Goal: Information Seeking & Learning: Compare options

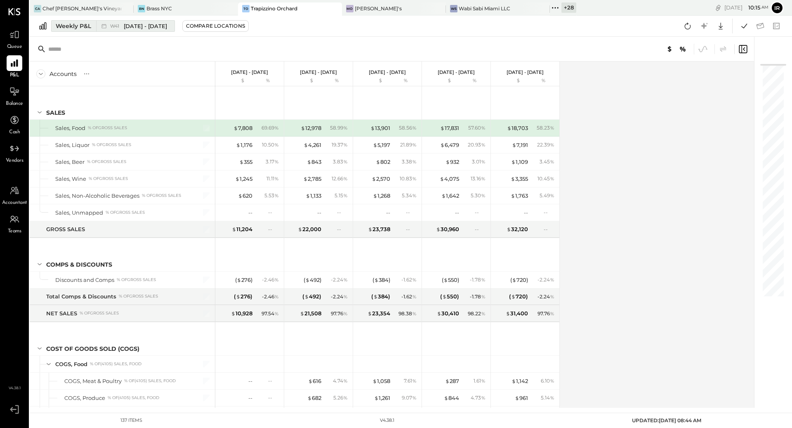
click at [81, 25] on div "Weekly P&L" at bounding box center [73, 26] width 35 height 8
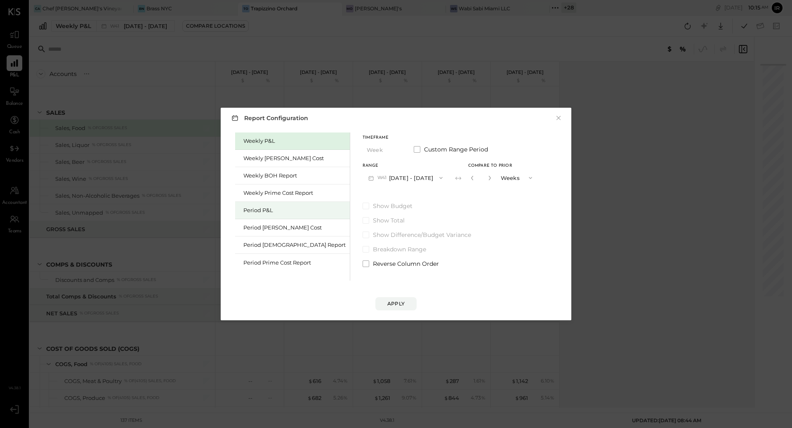
click at [266, 210] on div "Period P&L" at bounding box center [294, 210] width 102 height 8
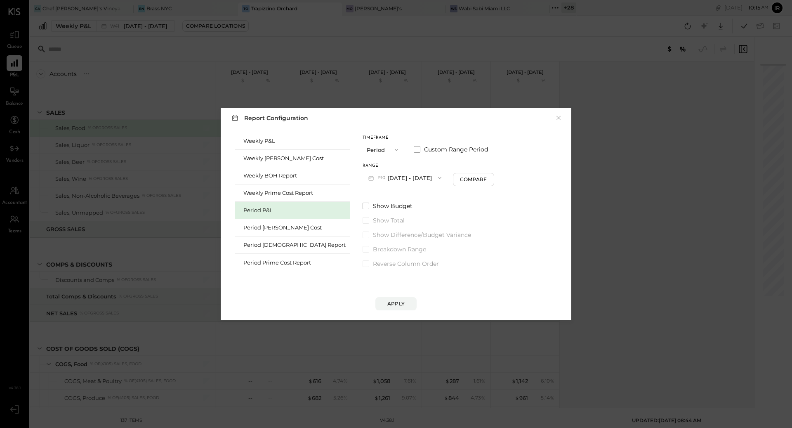
click at [396, 181] on button "P10 Sep 29 - Oct 26, 2025" at bounding box center [405, 177] width 85 height 15
click at [391, 195] on span "[DATE] - [DATE]" at bounding box center [401, 196] width 39 height 7
click at [397, 302] on div "Apply" at bounding box center [395, 303] width 17 height 7
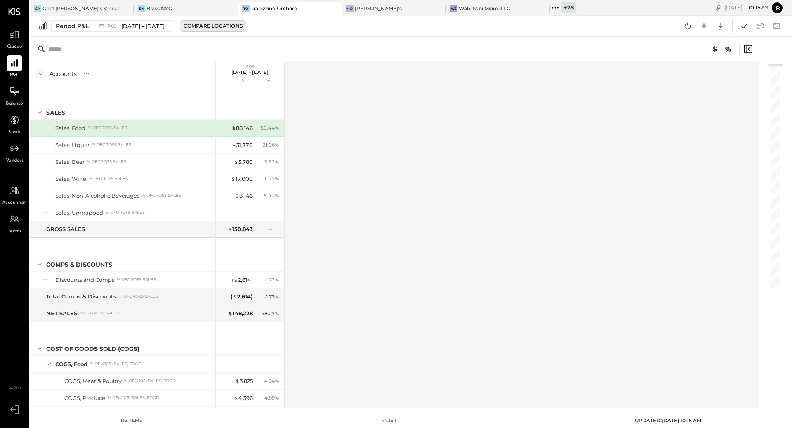
click at [201, 24] on div "Compare Locations" at bounding box center [213, 25] width 59 height 7
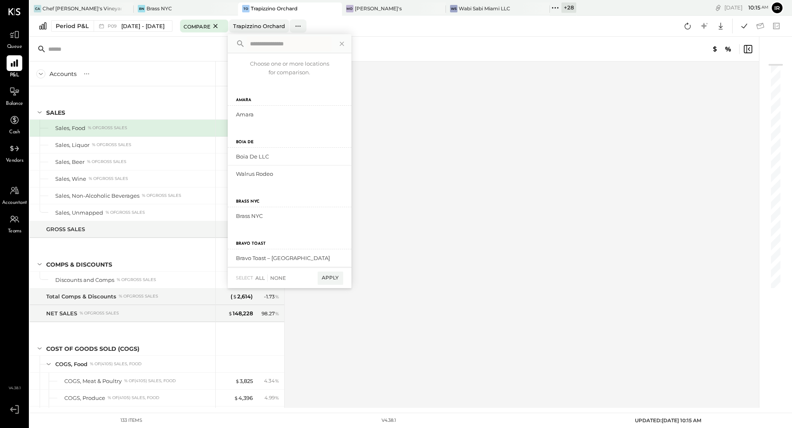
click at [215, 38] on div at bounding box center [394, 49] width 729 height 25
click at [165, 27] on span "[DATE] - [DATE]" at bounding box center [142, 26] width 43 height 8
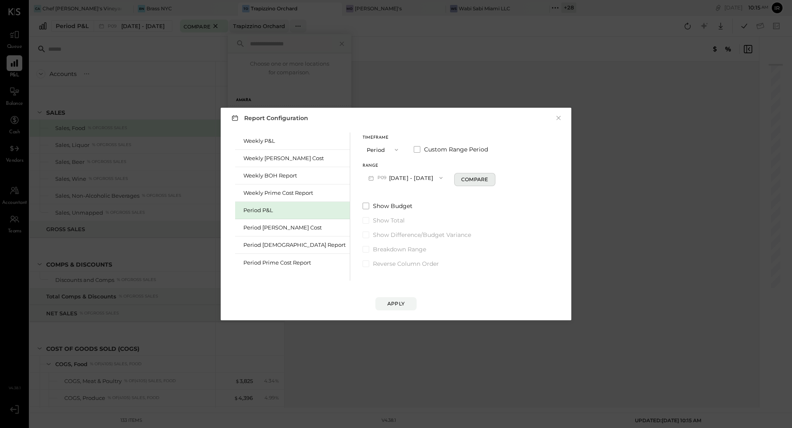
click at [461, 179] on div "Compare" at bounding box center [474, 179] width 27 height 7
click at [488, 179] on icon "button" at bounding box center [489, 178] width 2 height 5
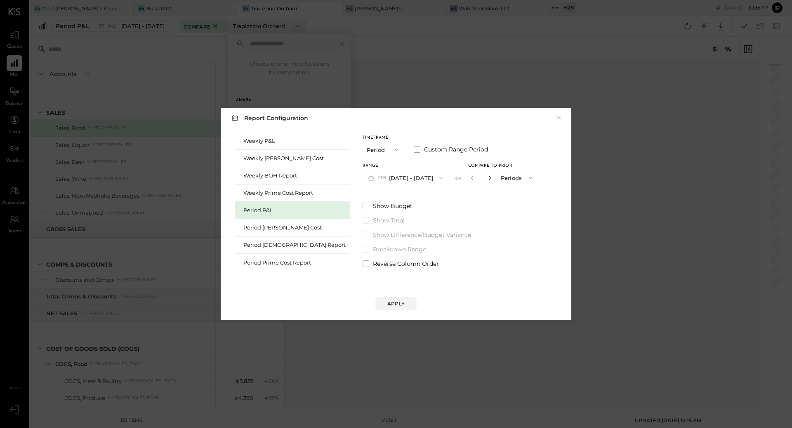
type input "*"
click at [400, 299] on button "Apply" at bounding box center [395, 303] width 41 height 13
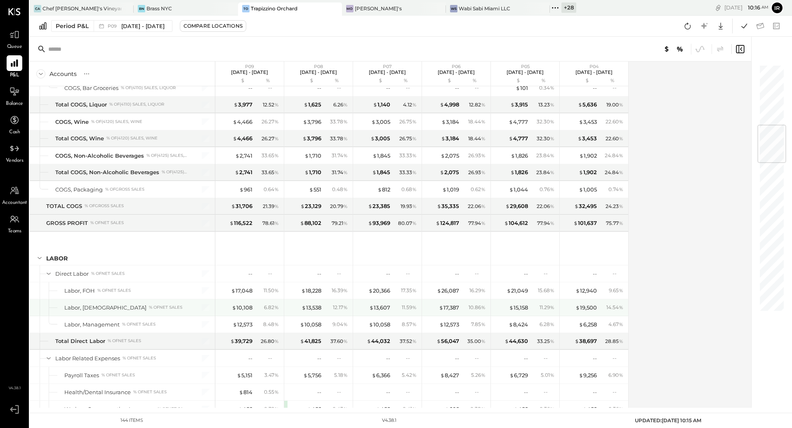
scroll to position [512, 0]
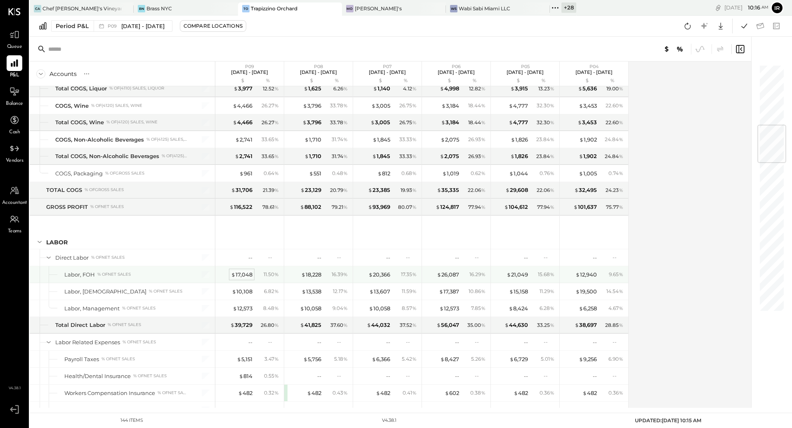
click at [239, 271] on div "$ 17,048" at bounding box center [241, 275] width 21 height 8
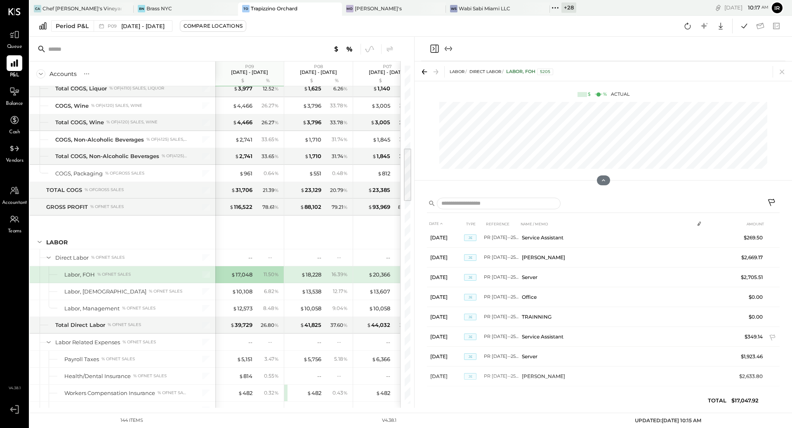
scroll to position [167, 0]
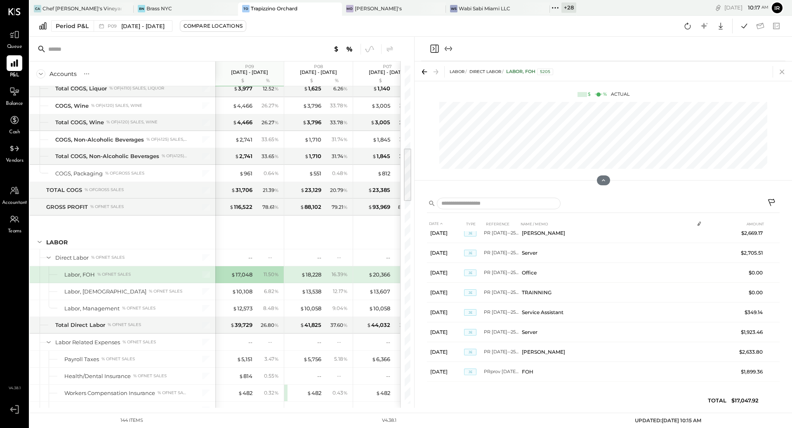
click at [784, 72] on icon at bounding box center [782, 72] width 12 height 12
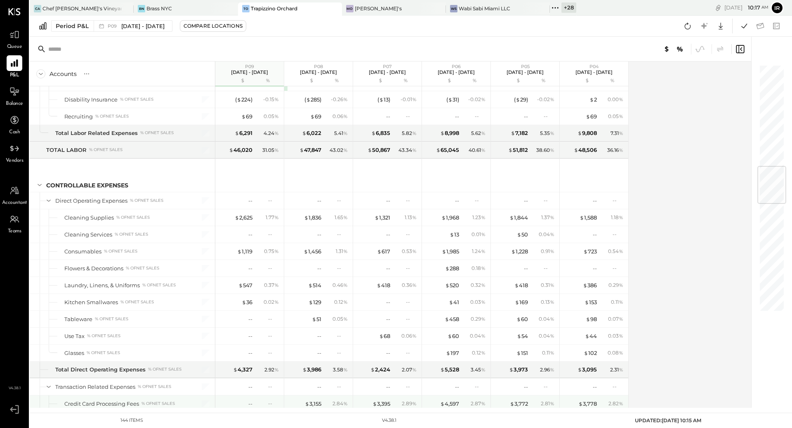
scroll to position [857, 0]
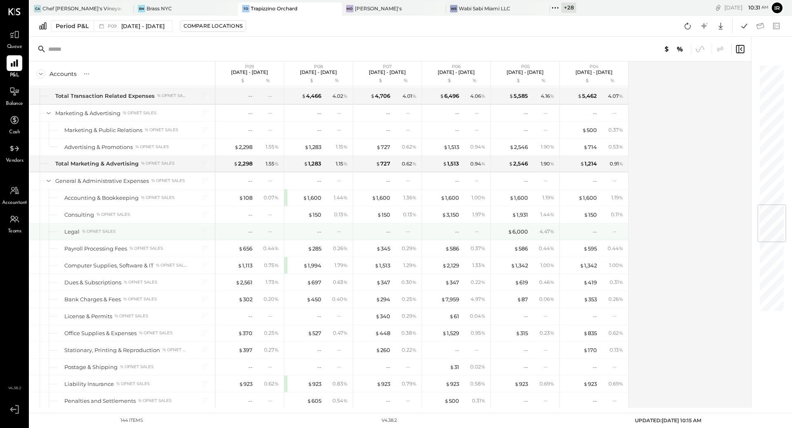
scroll to position [1180, 0]
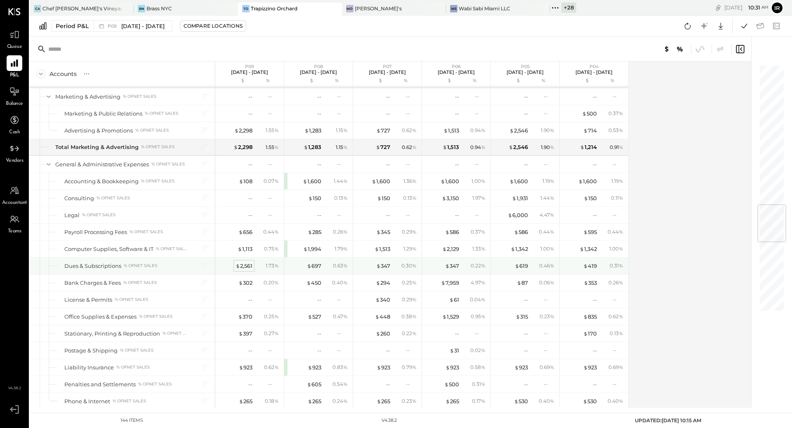
click at [244, 262] on div "$ 2,561" at bounding box center [244, 266] width 17 height 8
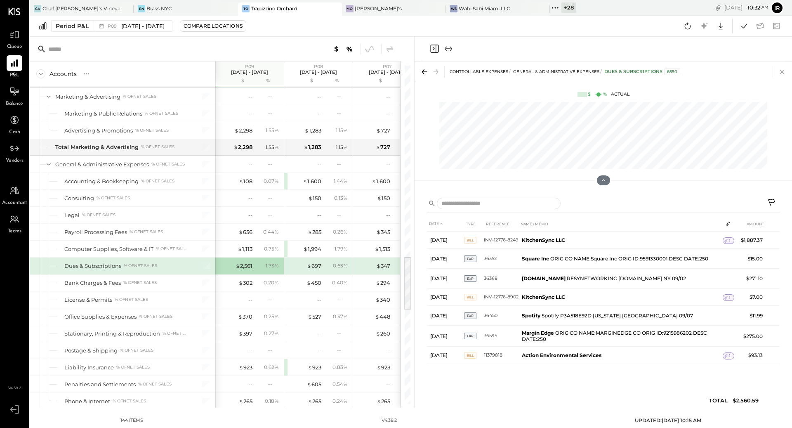
click at [783, 72] on icon at bounding box center [782, 72] width 12 height 12
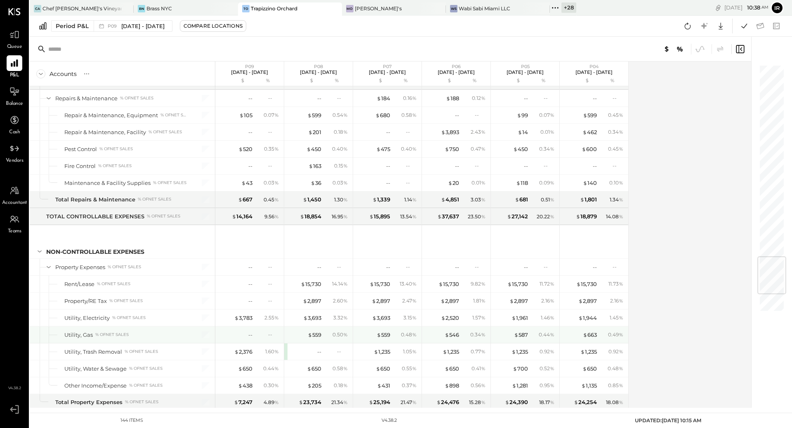
scroll to position [1619, 0]
